Goal: Task Accomplishment & Management: Book appointment/travel/reservation

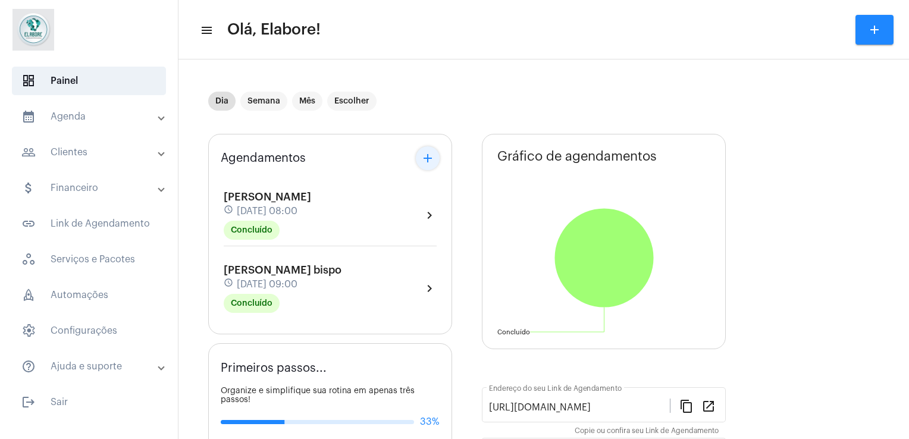
click at [428, 161] on mat-icon "add" at bounding box center [428, 158] width 14 height 14
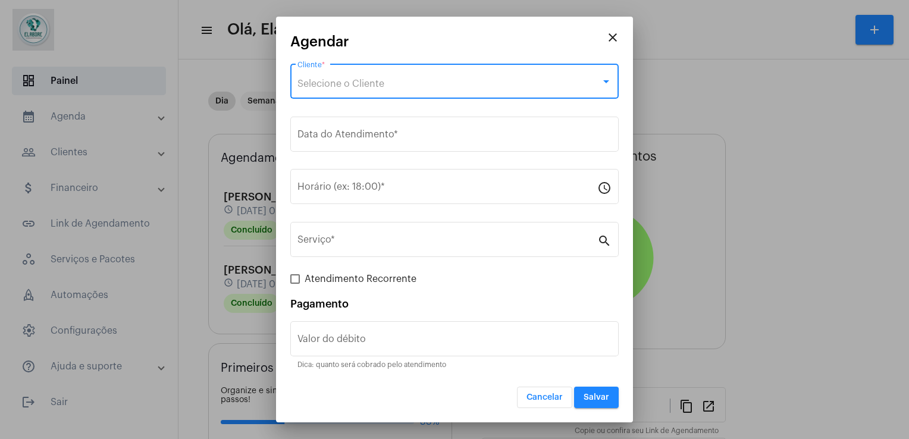
click at [404, 81] on div "Selecione o Cliente" at bounding box center [448, 84] width 303 height 11
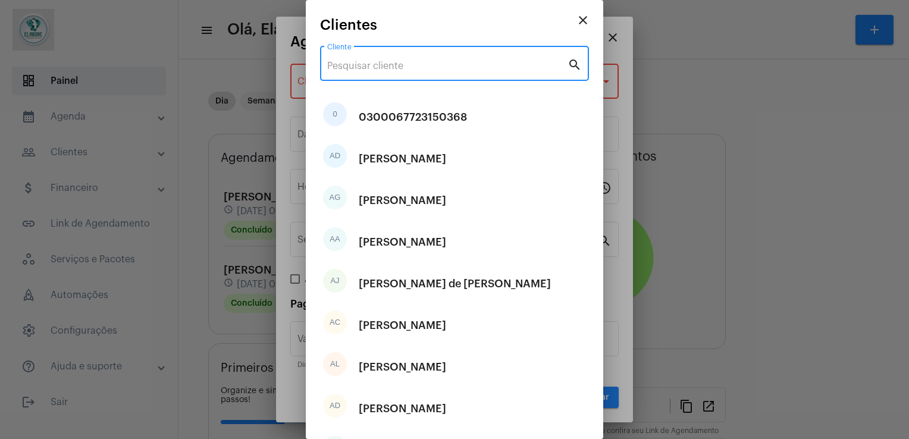
click at [407, 63] on input "Cliente" at bounding box center [447, 66] width 240 height 11
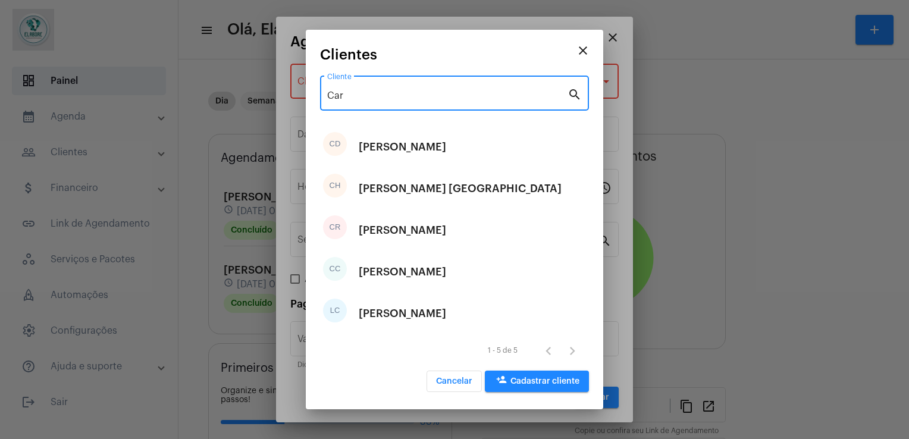
type input "Car"
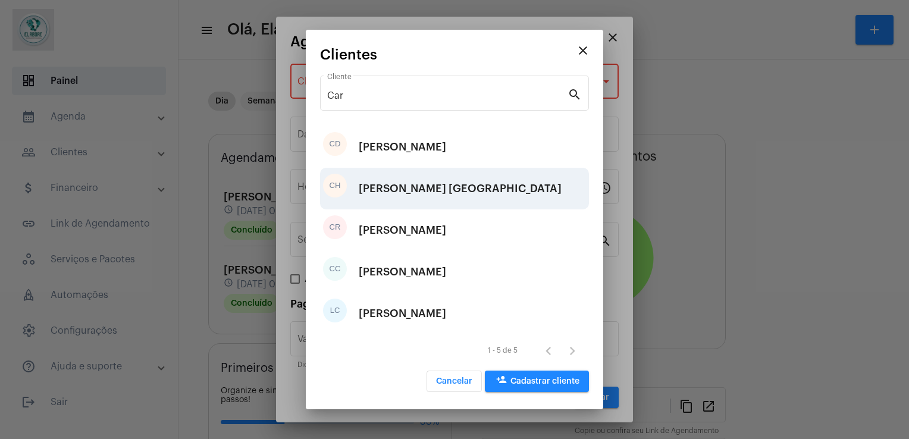
drag, startPoint x: 407, startPoint y: 63, endPoint x: 411, endPoint y: 192, distance: 129.2
click at [411, 192] on app-search-create-client "close Clientes Car Cliente search CD Carla De Oliveira Lima CH Carlos Hermogene…" at bounding box center [454, 221] width 269 height 348
click at [411, 192] on div "[PERSON_NAME] [GEOGRAPHIC_DATA]" at bounding box center [460, 189] width 203 height 36
type input "R$"
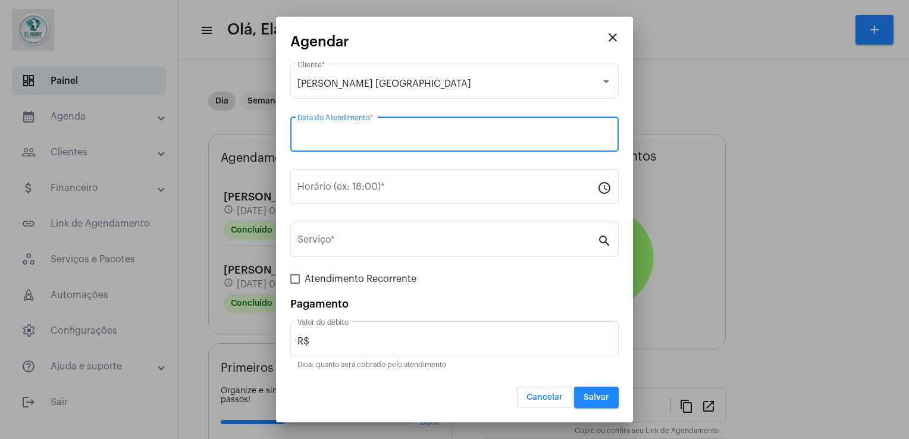
click at [371, 132] on input "Data do Atendimento *" at bounding box center [454, 136] width 314 height 11
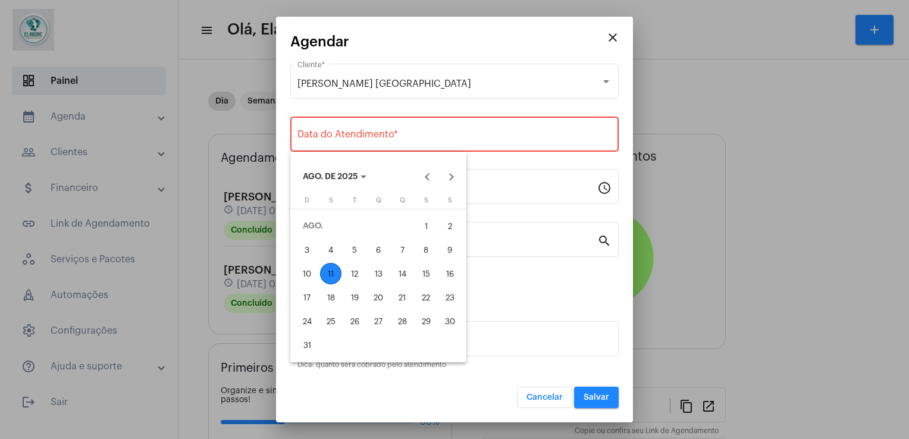
click at [324, 270] on div "11" at bounding box center [330, 273] width 21 height 21
type input "11/08/2025"
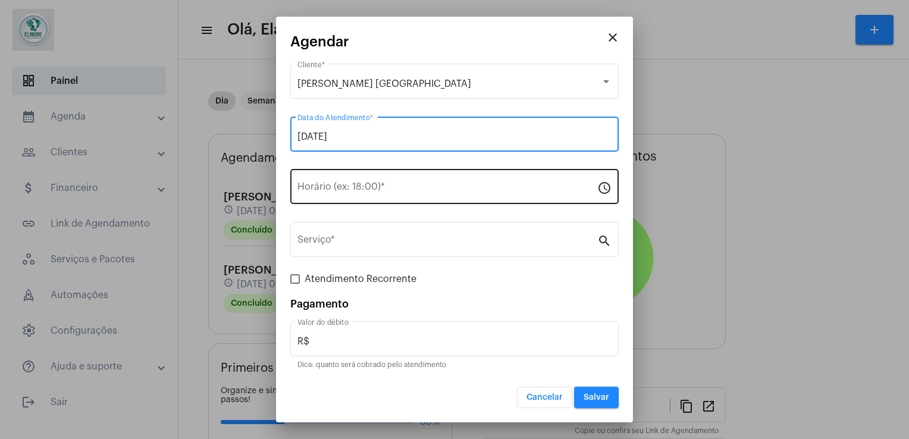
click at [364, 179] on div "Horário (ex: 18:00) *" at bounding box center [447, 185] width 300 height 37
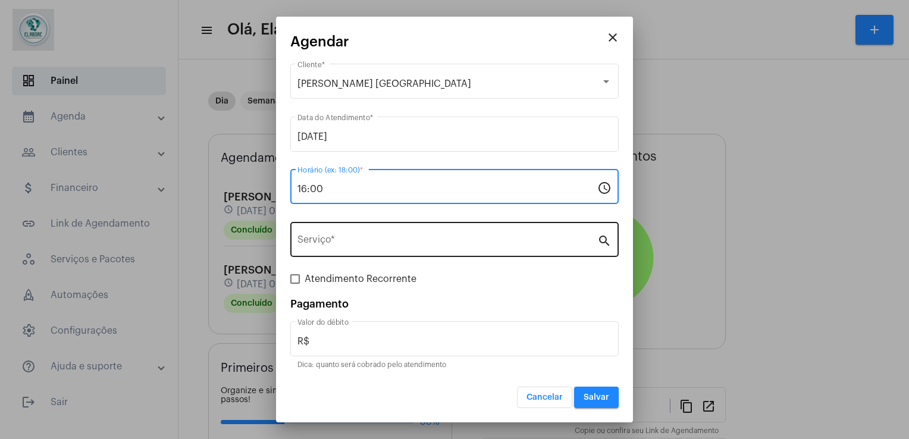
type input "16:00"
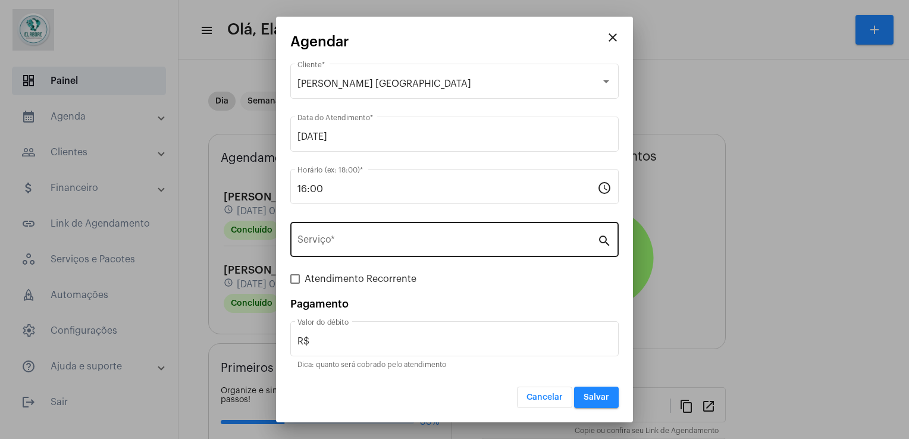
click at [375, 254] on div "Serviço *" at bounding box center [447, 238] width 300 height 37
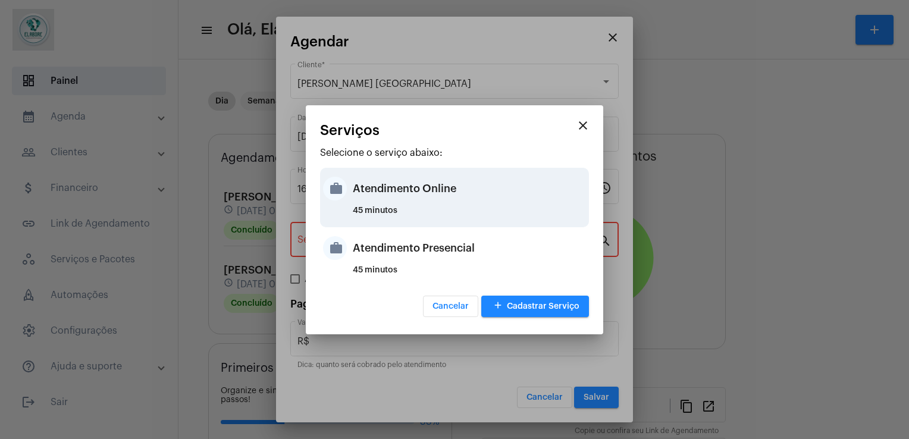
click at [397, 215] on div "45 minutos" at bounding box center [469, 215] width 233 height 18
type input "Atendimento Online"
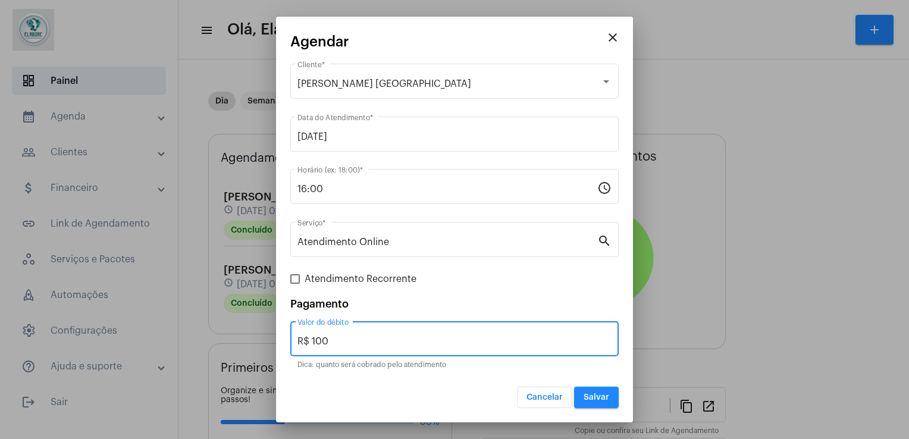
click at [493, 344] on input "R$ 100" at bounding box center [454, 341] width 314 height 11
type input "R$ 0"
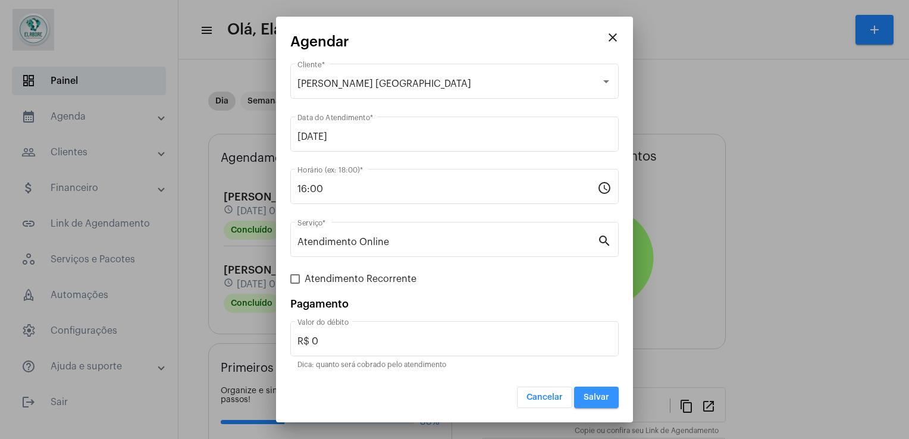
click at [603, 393] on span "Salvar" at bounding box center [597, 397] width 26 height 8
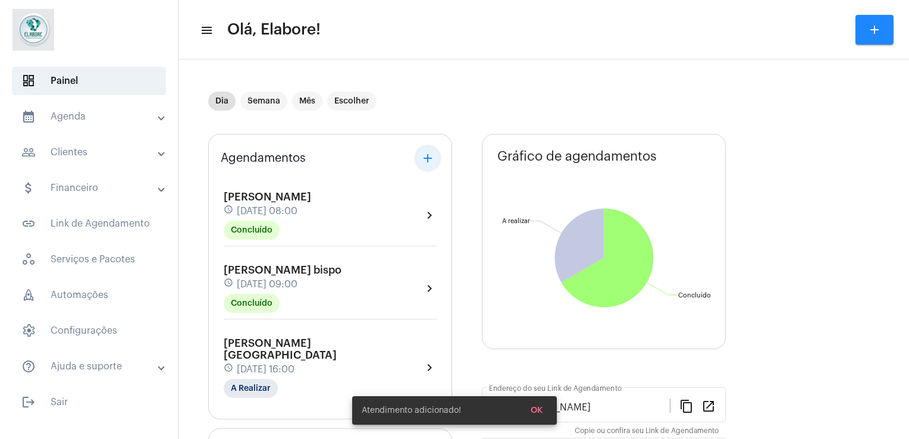
click at [434, 158] on button "add" at bounding box center [428, 158] width 24 height 24
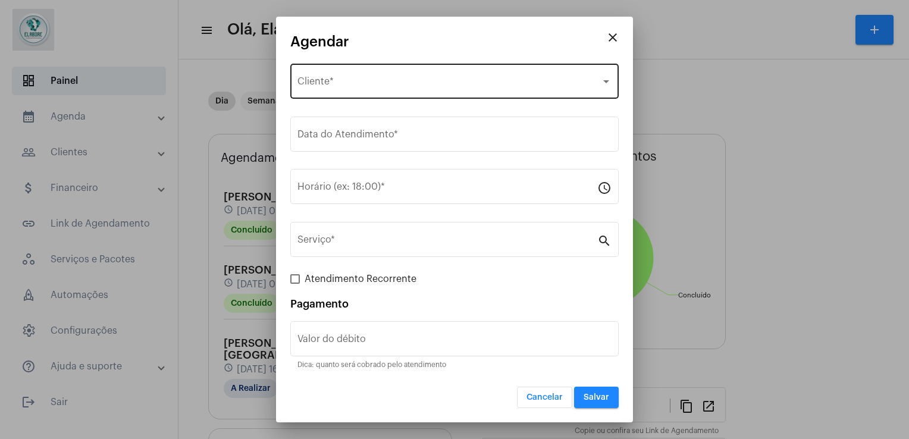
drag, startPoint x: 406, startPoint y: 104, endPoint x: 407, endPoint y: 65, distance: 38.7
click at [407, 65] on div "Selecione o Cliente Cliente *" at bounding box center [454, 88] width 328 height 48
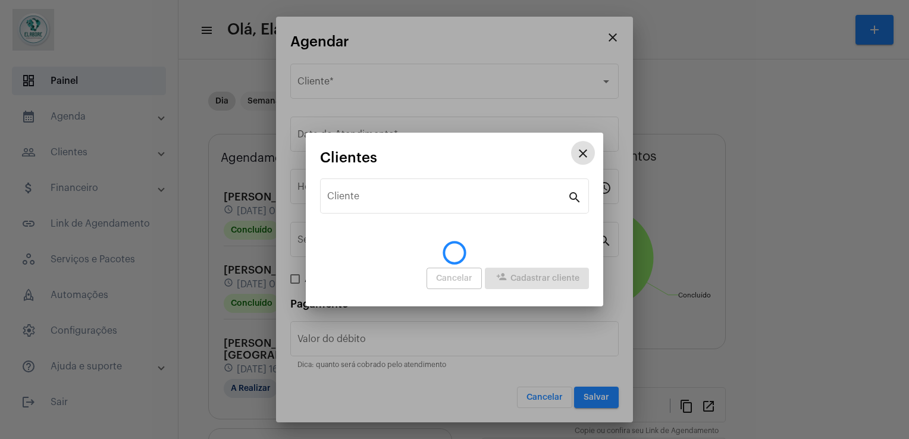
click at [407, 65] on div "close Agendar Selecione o Cliente Cliente * Data do Atendimento * Horário (ex: …" at bounding box center [454, 219] width 909 height 439
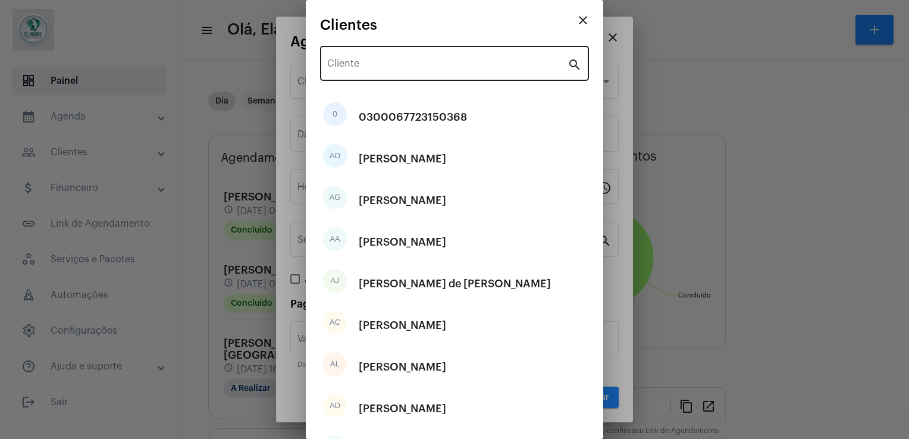
click at [407, 53] on div "Cliente" at bounding box center [447, 61] width 240 height 37
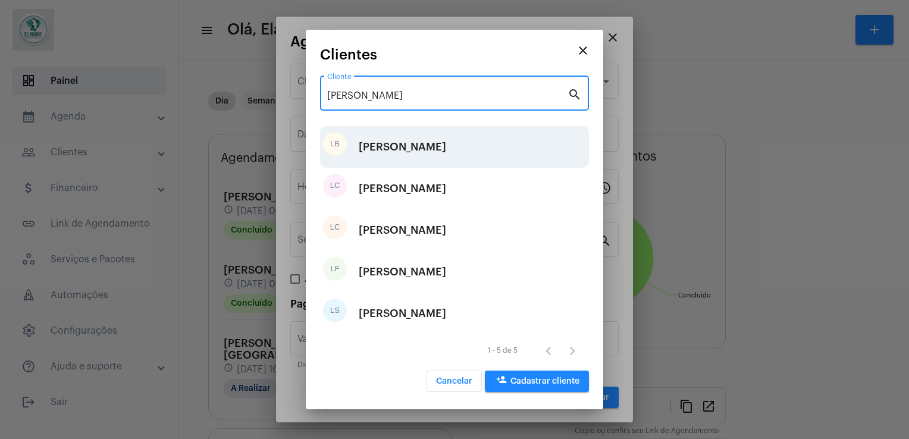
type input "Lucas"
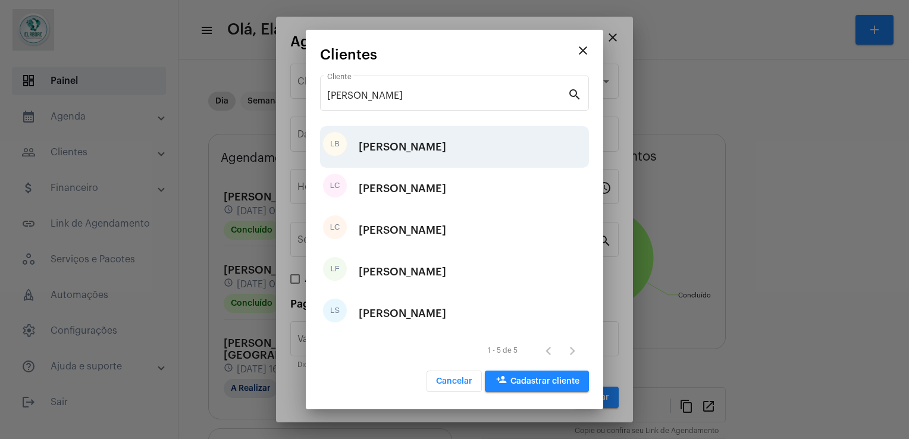
click at [433, 151] on div "[PERSON_NAME]" at bounding box center [402, 147] width 87 height 36
type input "R$"
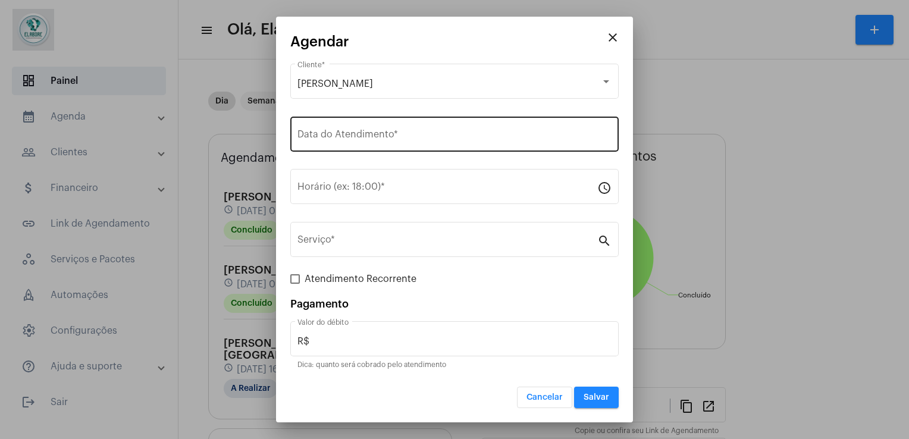
click at [426, 136] on input "Data do Atendimento *" at bounding box center [454, 136] width 314 height 11
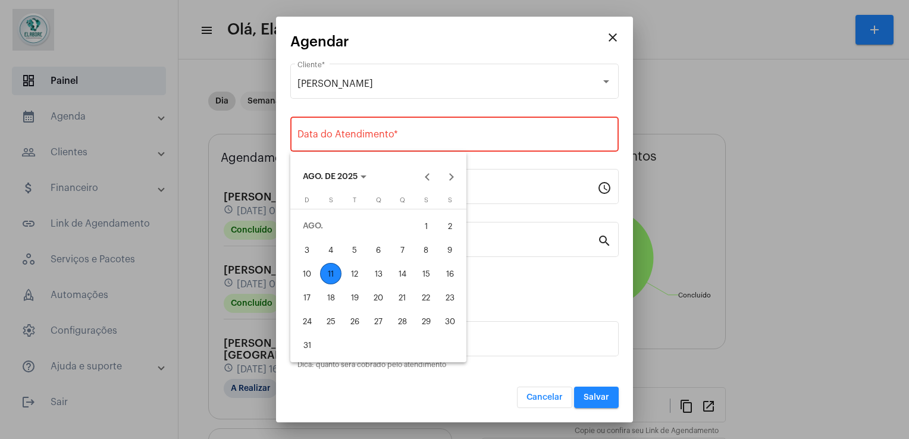
click at [333, 270] on div "11" at bounding box center [330, 273] width 21 height 21
type input "11/08/2025"
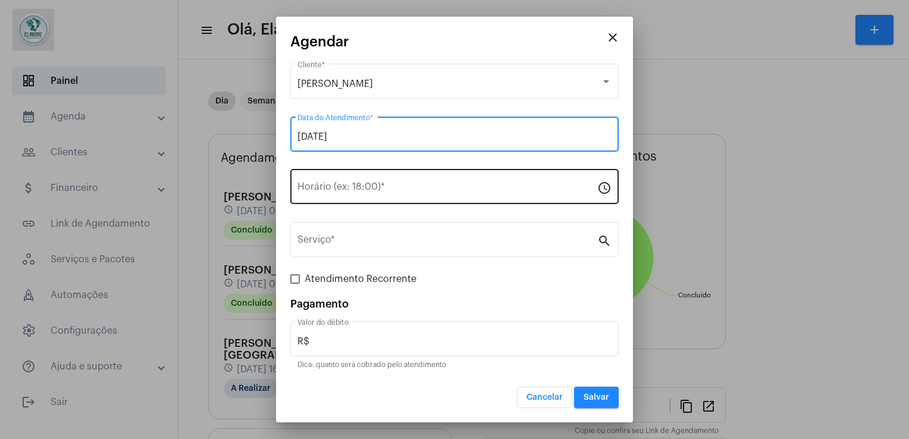
click at [363, 183] on div "Horário (ex: 18:00) *" at bounding box center [447, 185] width 300 height 37
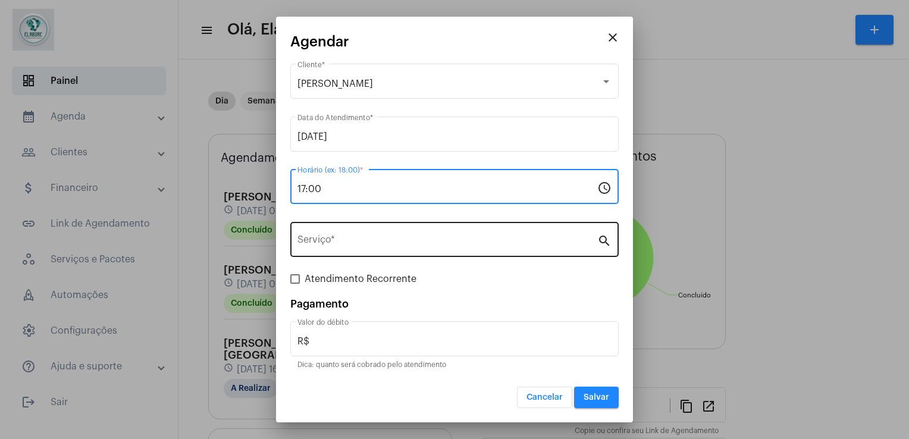
type input "17:00"
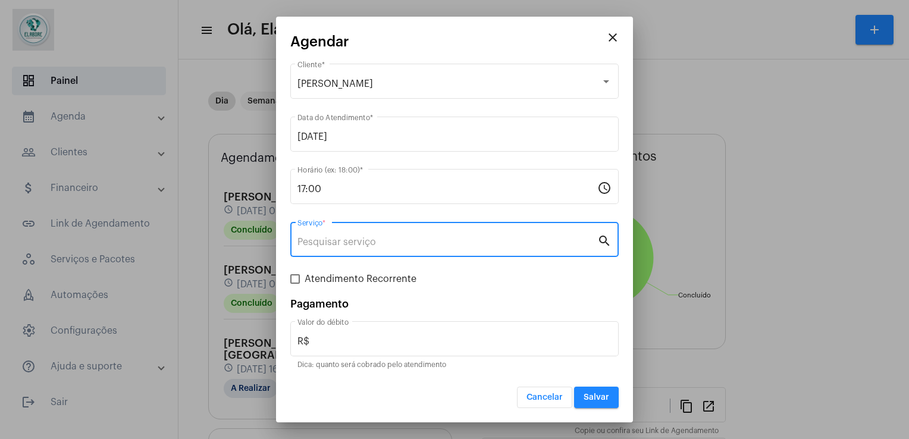
click at [371, 238] on input "Serviço *" at bounding box center [447, 242] width 300 height 11
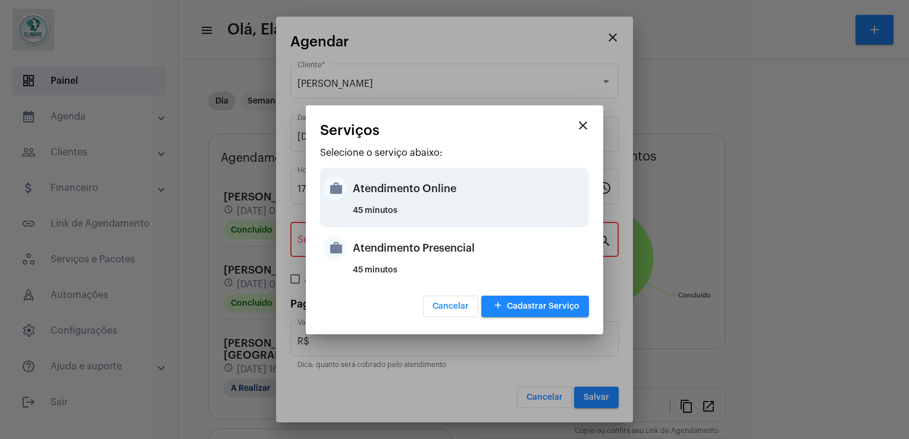
click at [419, 197] on div "Atendimento Online" at bounding box center [469, 189] width 233 height 36
type input "Atendimento Online"
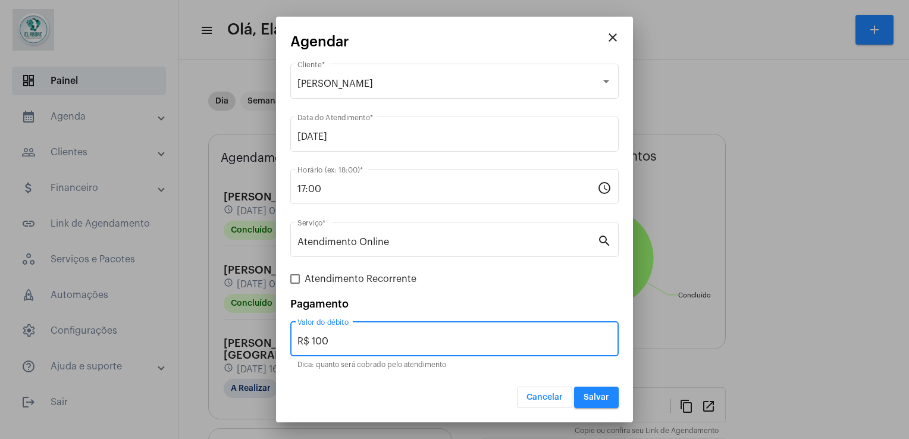
click at [407, 340] on input "R$ 100" at bounding box center [454, 341] width 314 height 11
type input "R$ 0"
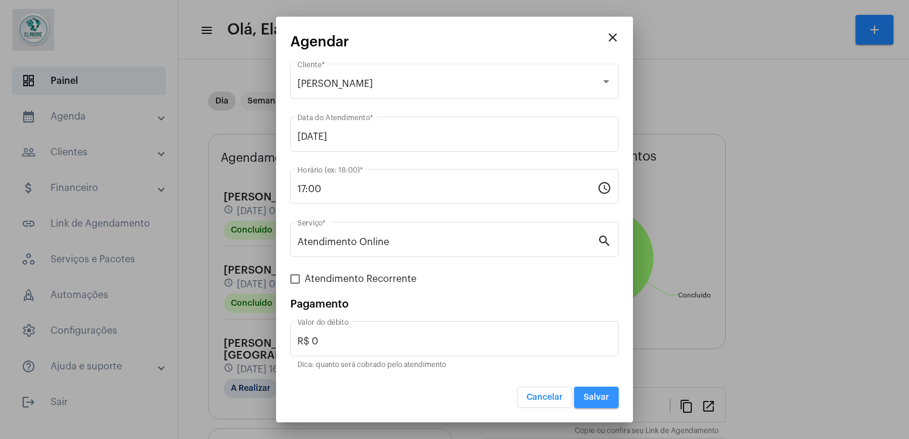
click at [600, 401] on button "Salvar" at bounding box center [596, 397] width 45 height 21
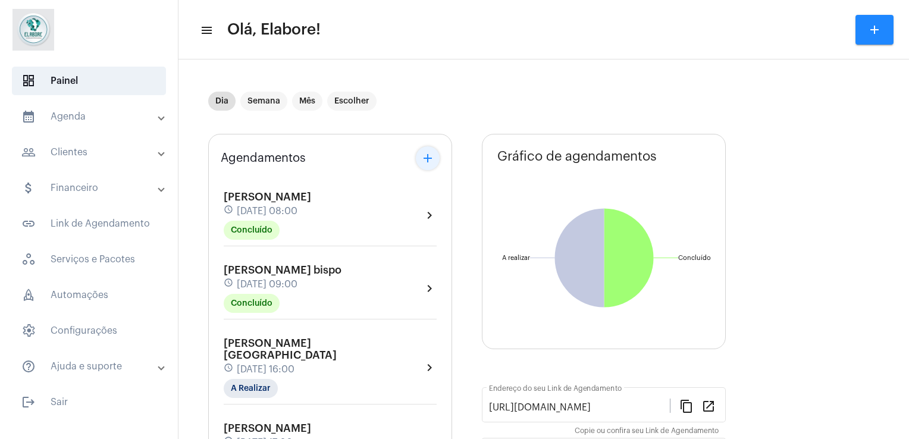
click at [426, 161] on mat-icon "add" at bounding box center [428, 158] width 14 height 14
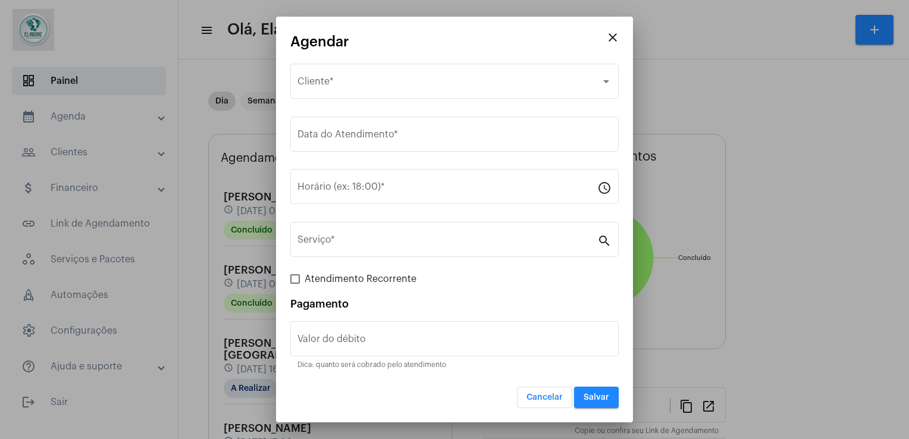
click at [364, 59] on app-create-edit-schedule "close Agendar Selecione o Cliente Cliente * Data do Atendimento * Horário (ex: …" at bounding box center [454, 221] width 328 height 374
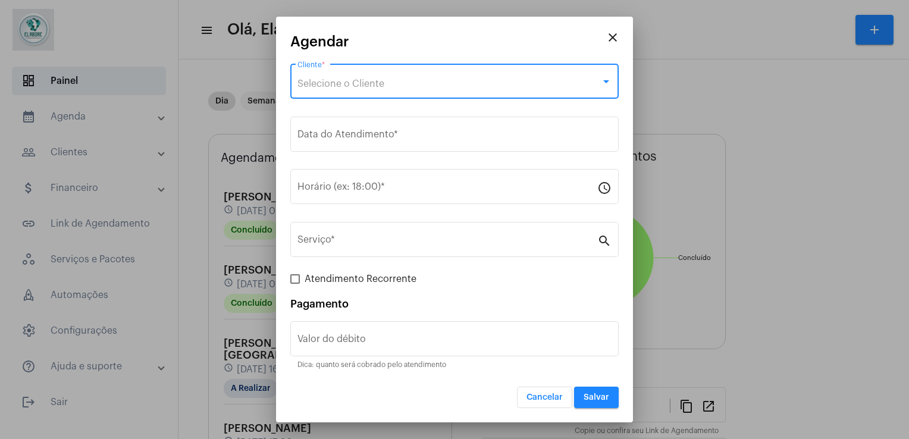
click at [369, 82] on span "Selecione o Cliente" at bounding box center [340, 84] width 87 height 10
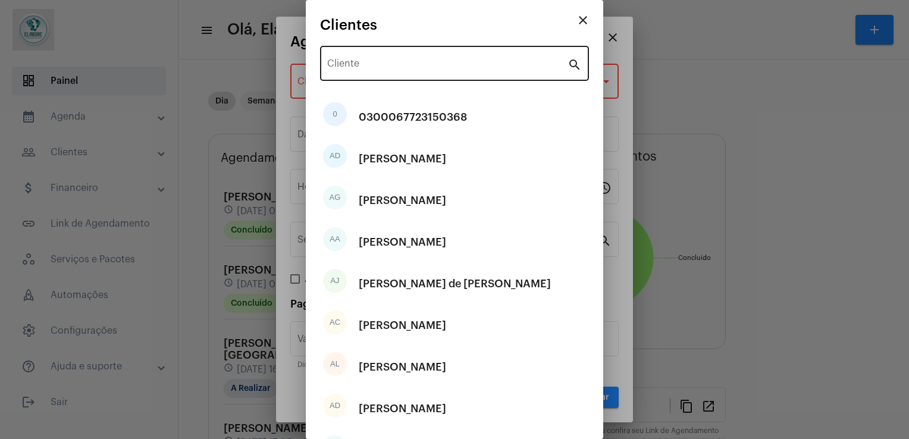
click at [373, 58] on div "Cliente" at bounding box center [447, 61] width 240 height 37
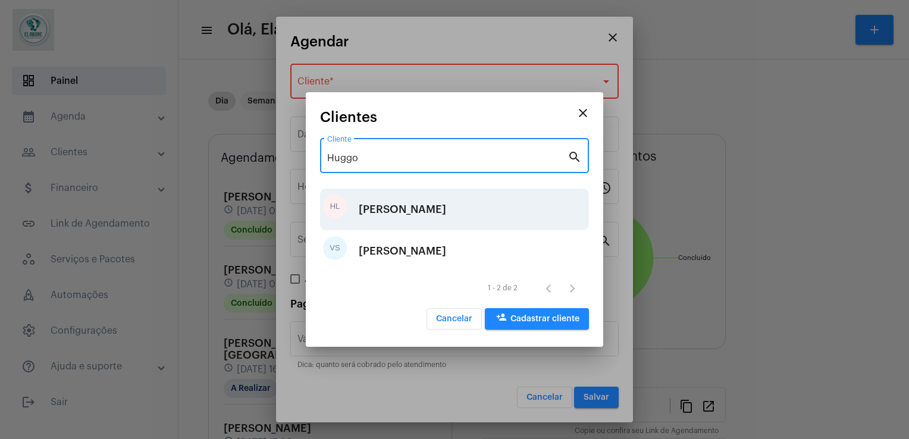
type input "Huggo"
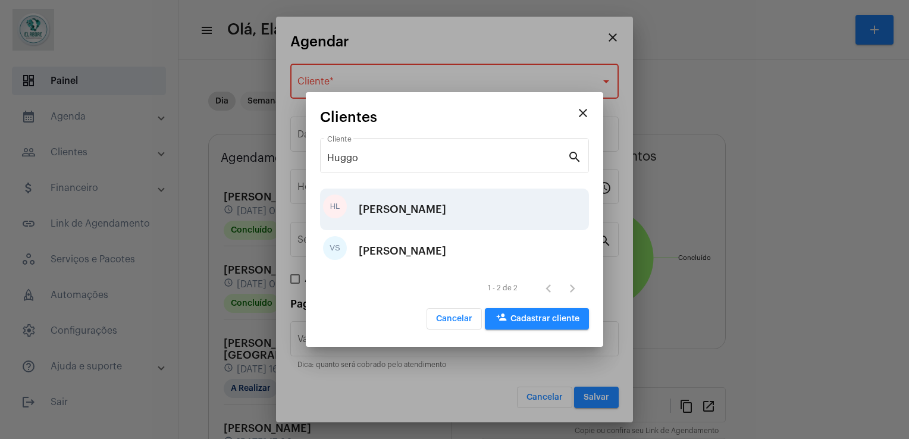
click at [423, 211] on div "[PERSON_NAME]" at bounding box center [402, 210] width 87 height 36
type input "R$"
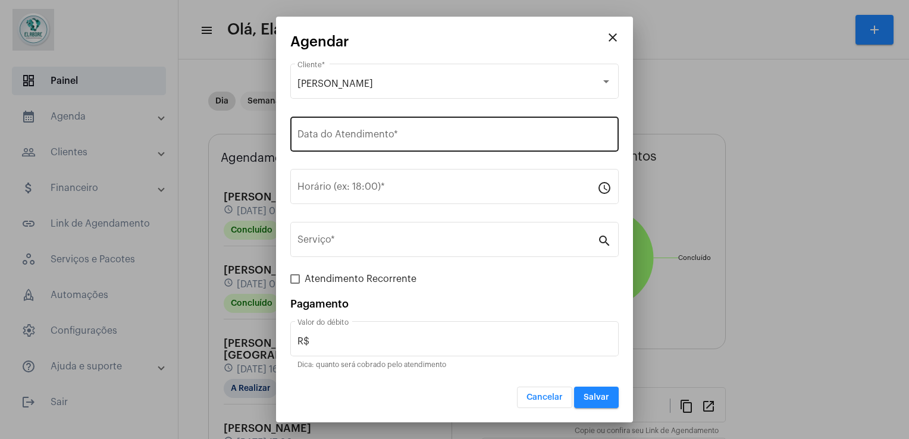
click at [389, 130] on div "Data do Atendimento *" at bounding box center [454, 132] width 314 height 37
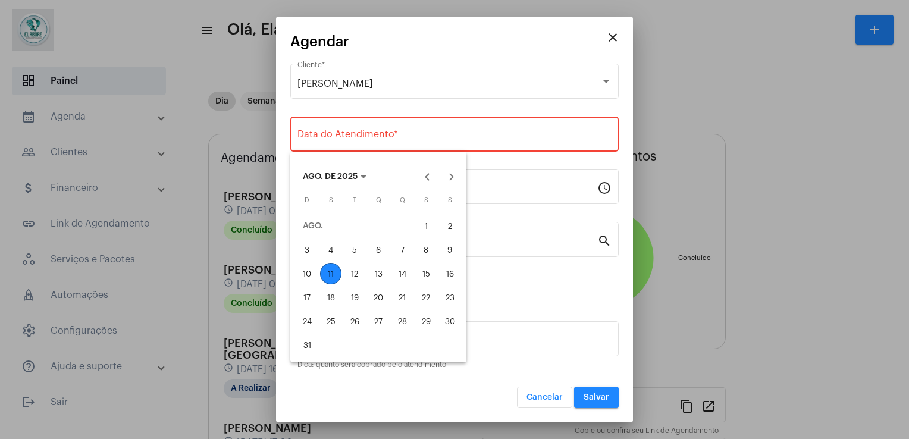
click at [334, 265] on div "11" at bounding box center [330, 273] width 21 height 21
type input "11/08/2025"
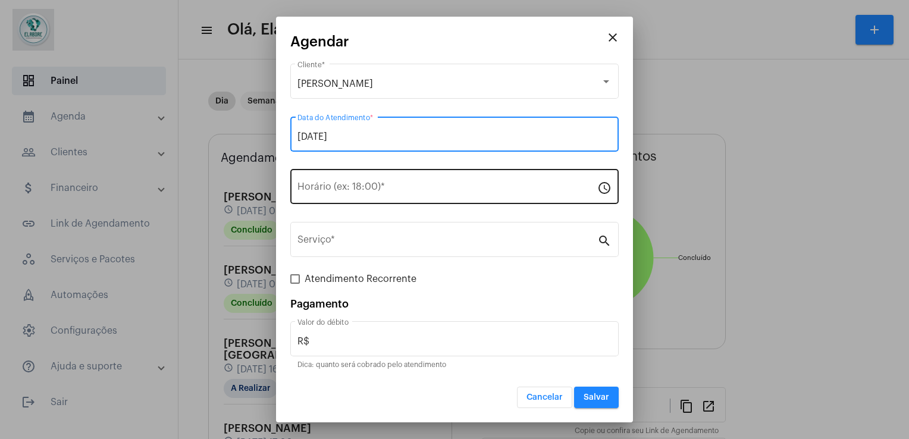
click at [338, 184] on input "Horário (ex: 18:00) *" at bounding box center [447, 189] width 300 height 11
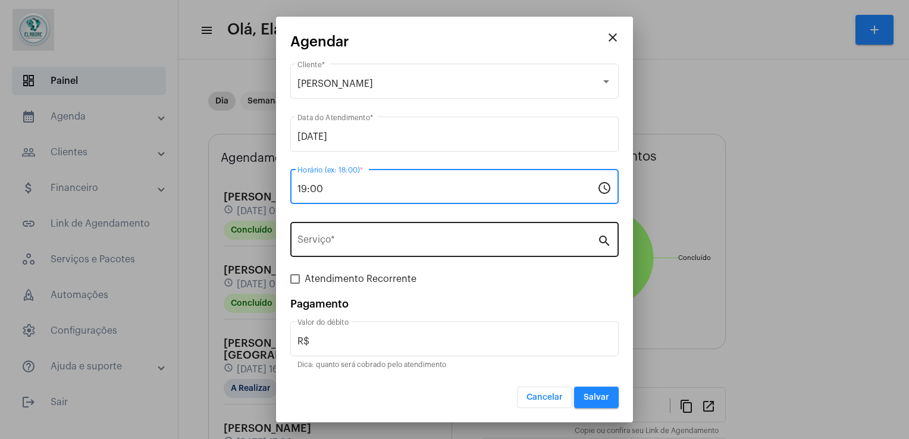
type input "19:00"
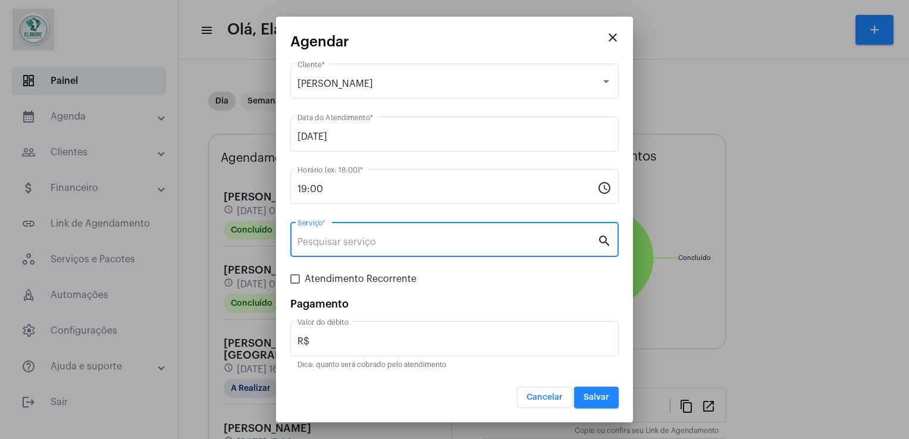
click at [387, 239] on input "Serviço *" at bounding box center [447, 242] width 300 height 11
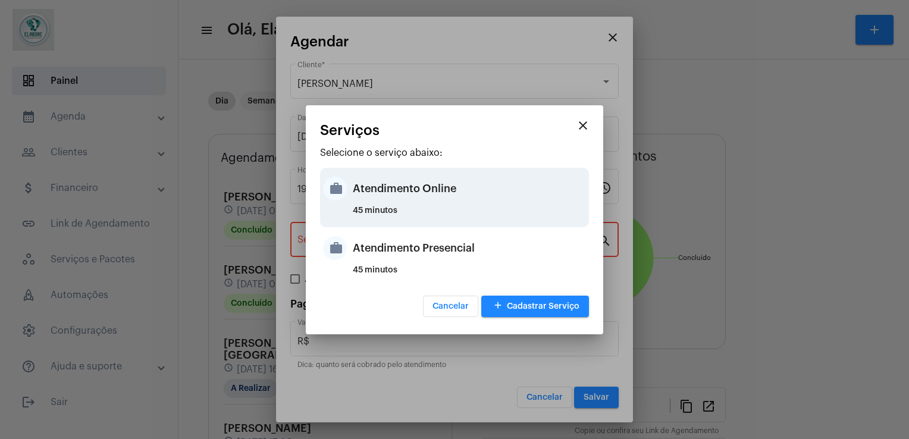
click at [402, 200] on div "Atendimento Online" at bounding box center [469, 189] width 233 height 36
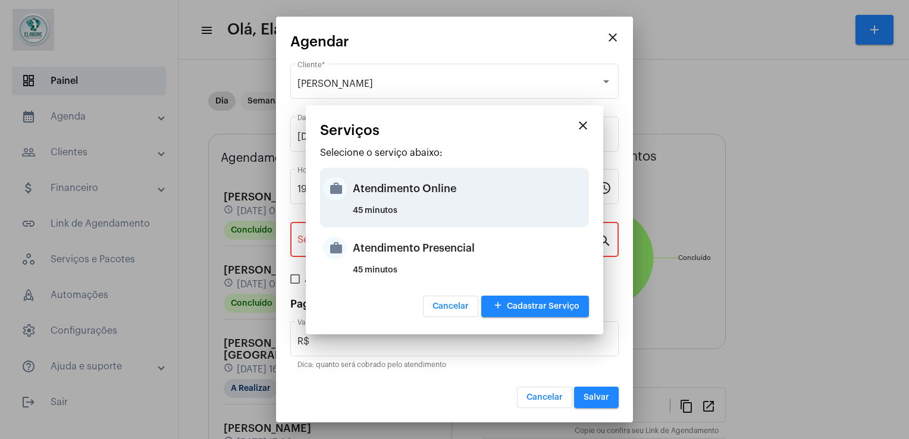
type input "Atendimento Online"
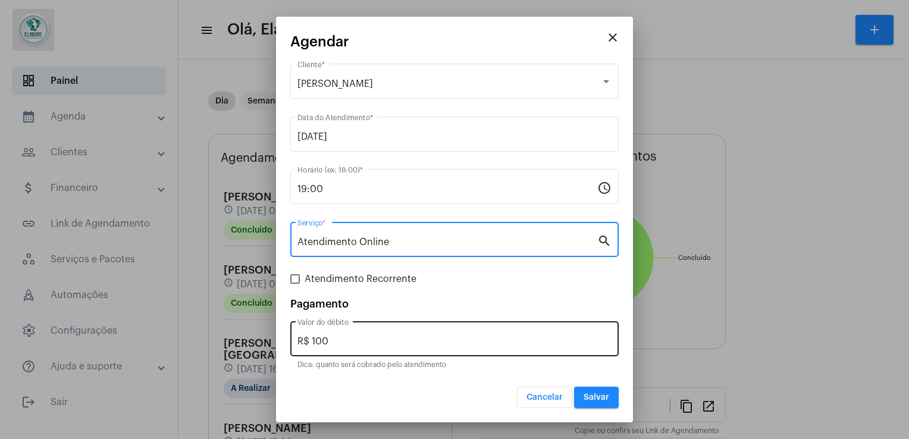
click at [366, 337] on input "R$ 100" at bounding box center [454, 341] width 314 height 11
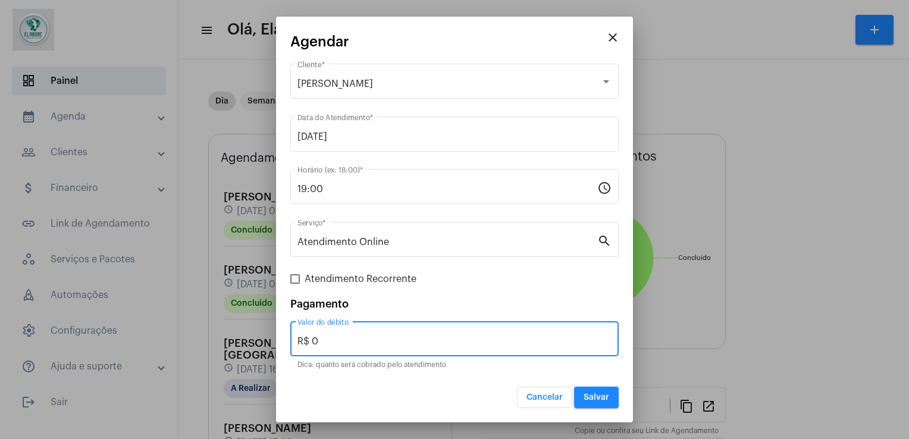
type input "R$ 0"
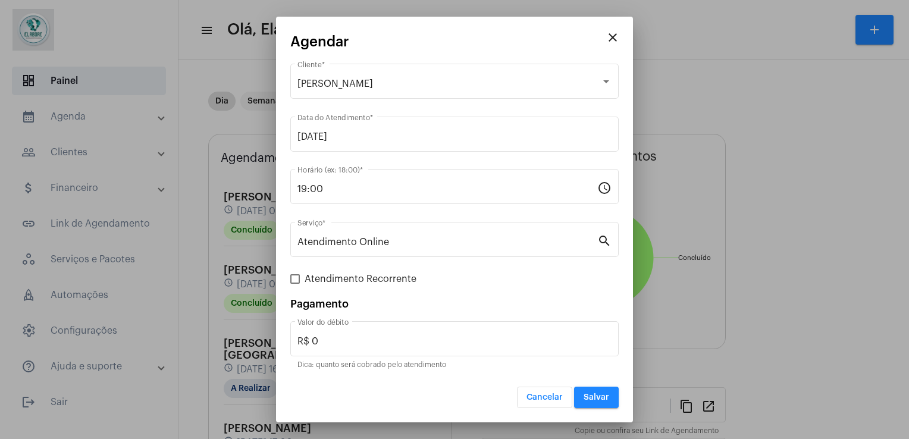
click at [594, 410] on mat-dialog-container "close Agendar Huggo Leonardo de Siqueira Gonçalves Cliente * 11/08/2025 Data do…" at bounding box center [454, 220] width 357 height 406
click at [595, 402] on button "Salvar" at bounding box center [596, 397] width 45 height 21
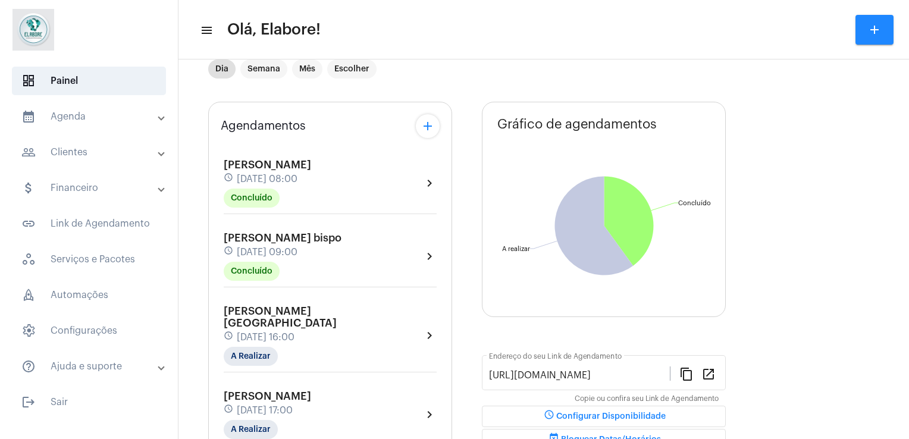
scroll to position [30, 0]
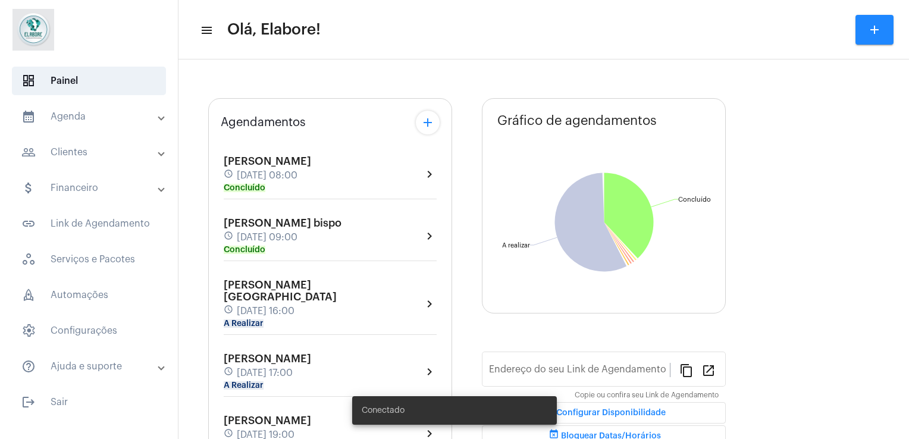
type input "[URL][DOMAIN_NAME]"
